Goal: Transaction & Acquisition: Download file/media

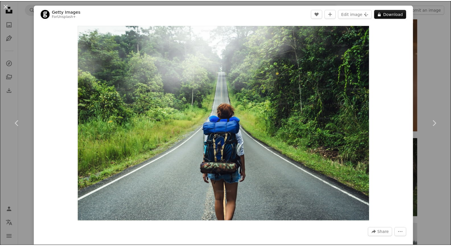
scroll to position [572, 0]
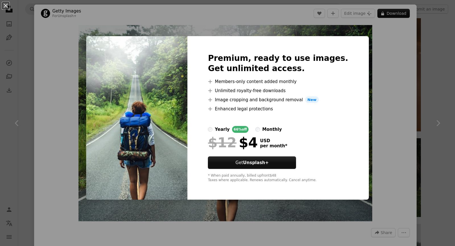
click at [440, 55] on div "An X shape Premium, ready to use images. Get unlimited access. A plus sign Memb…" at bounding box center [227, 123] width 455 height 246
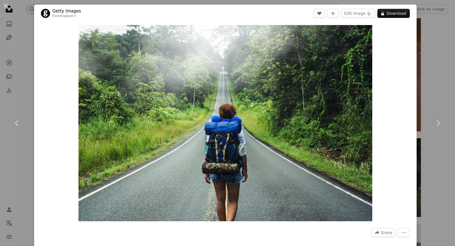
click at [440, 55] on div "An X shape Chevron left Chevron right Getty Images For Unsplash+ A heart A plus…" at bounding box center [227, 123] width 455 height 246
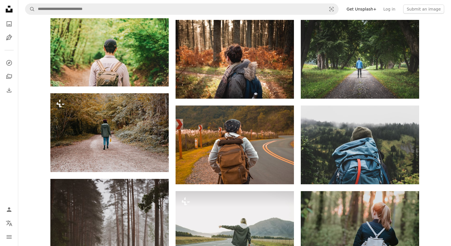
scroll to position [690, 0]
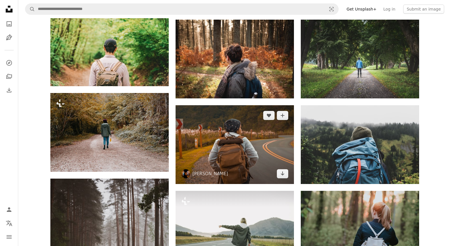
click at [244, 127] on img at bounding box center [234, 144] width 118 height 78
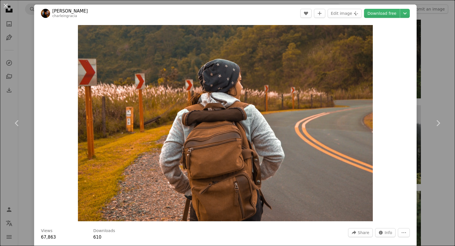
click at [444, 85] on div "An X shape Chevron left Chevron right [PERSON_NAME] charleingracia A heart A pl…" at bounding box center [227, 123] width 455 height 246
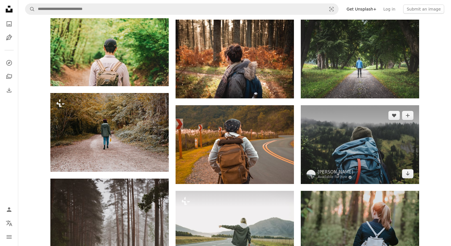
click at [372, 136] on img at bounding box center [360, 144] width 118 height 79
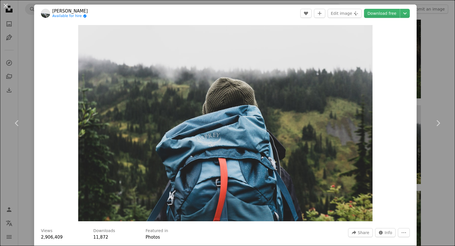
click at [434, 66] on div "An X shape Chevron left Chevron right [PERSON_NAME] Available for hire A checkm…" at bounding box center [227, 123] width 455 height 246
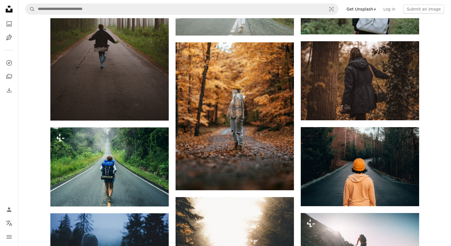
scroll to position [926, 0]
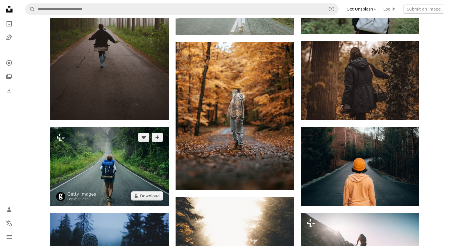
click at [127, 164] on img at bounding box center [109, 166] width 118 height 79
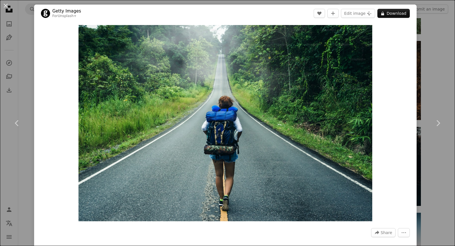
click at [426, 68] on div "An X shape Chevron left Chevron right Getty Images For Unsplash+ A heart A plus…" at bounding box center [227, 123] width 455 height 246
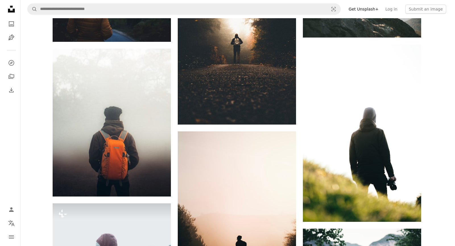
scroll to position [1176, 0]
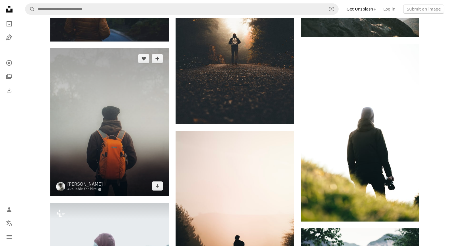
click at [107, 137] on img at bounding box center [109, 122] width 118 height 148
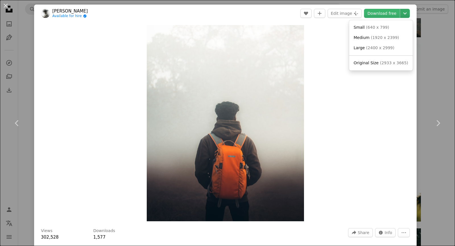
click at [401, 15] on icon "Chevron down" at bounding box center [404, 13] width 9 height 7
click at [371, 28] on span "( 640 x 799 )" at bounding box center [377, 27] width 23 height 5
